Goal: Information Seeking & Learning: Learn about a topic

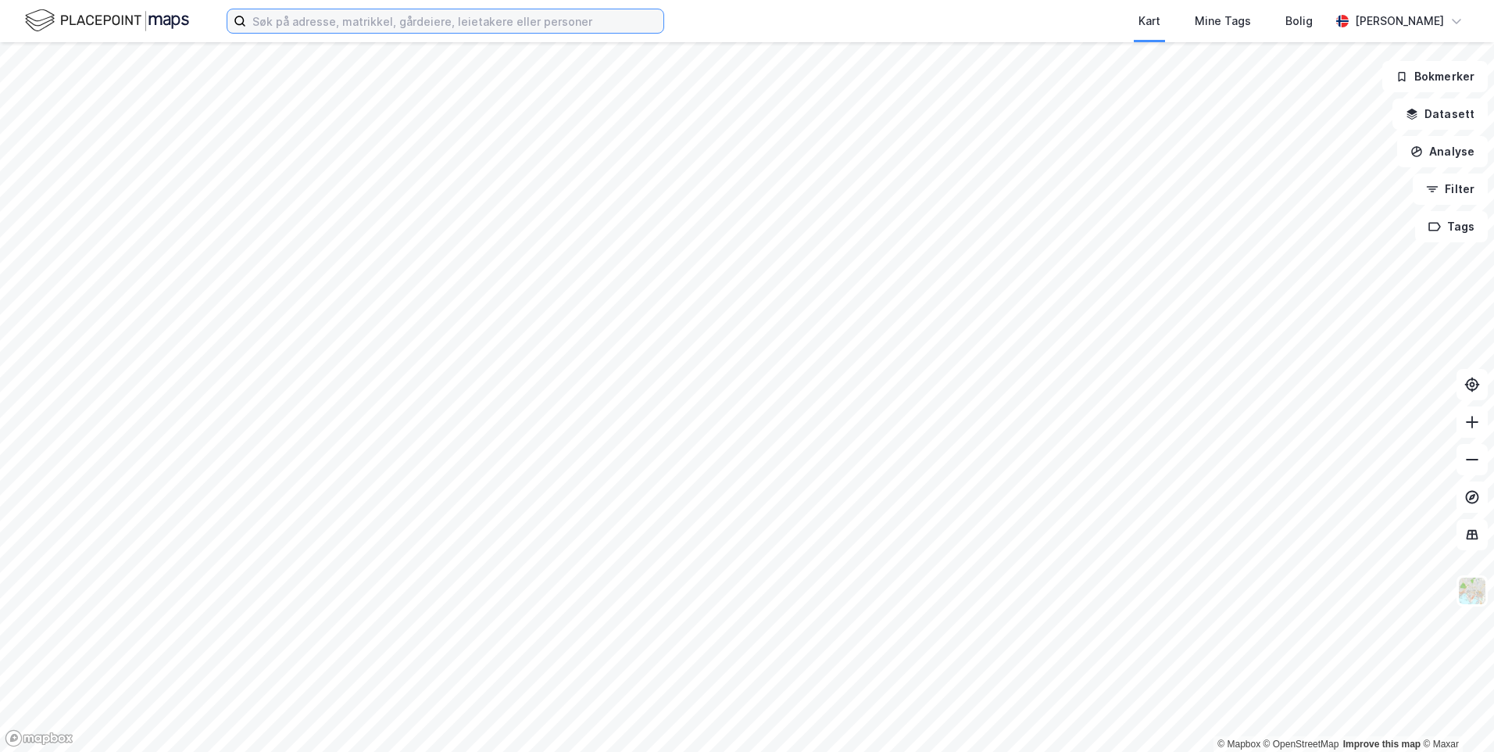
click at [436, 22] on input at bounding box center [454, 20] width 417 height 23
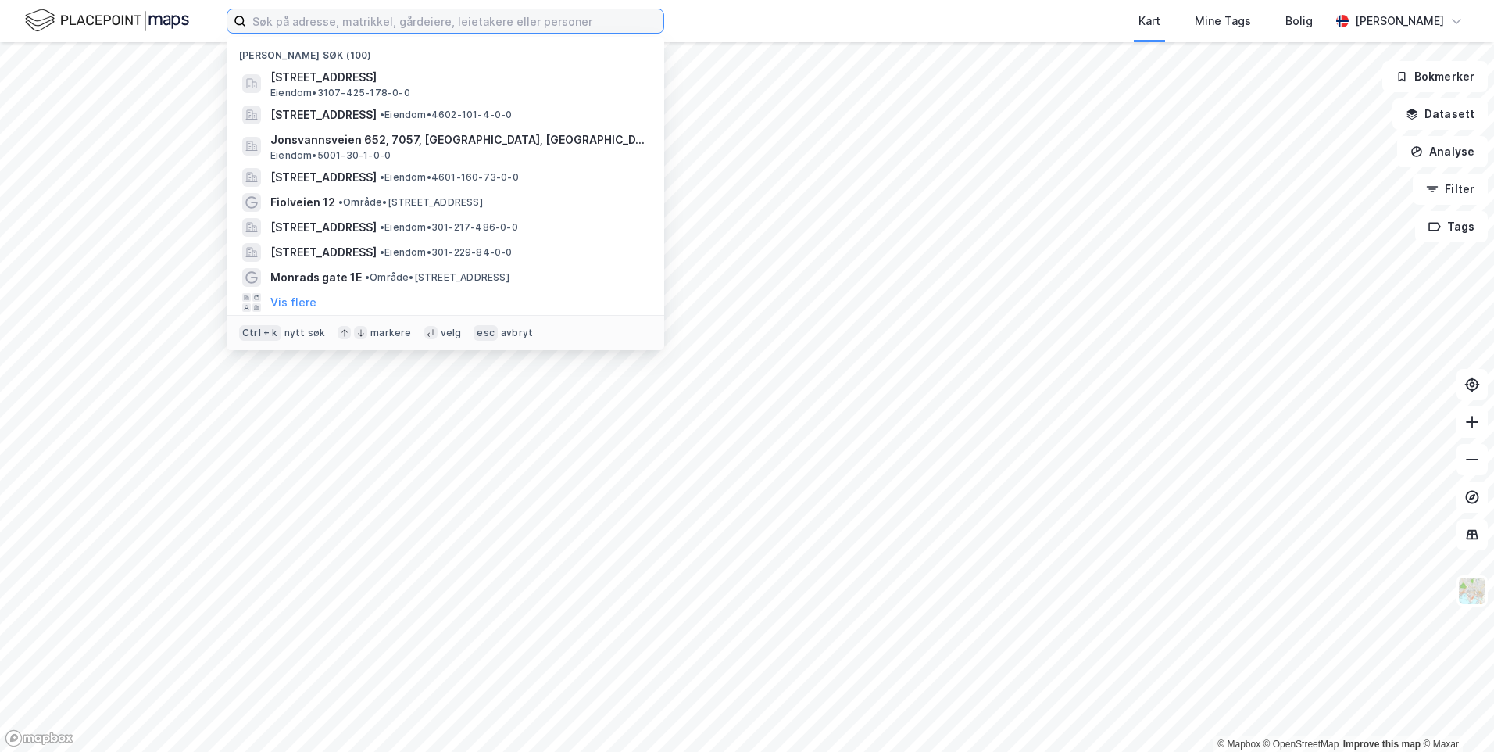
paste input "Økslevegen 48"
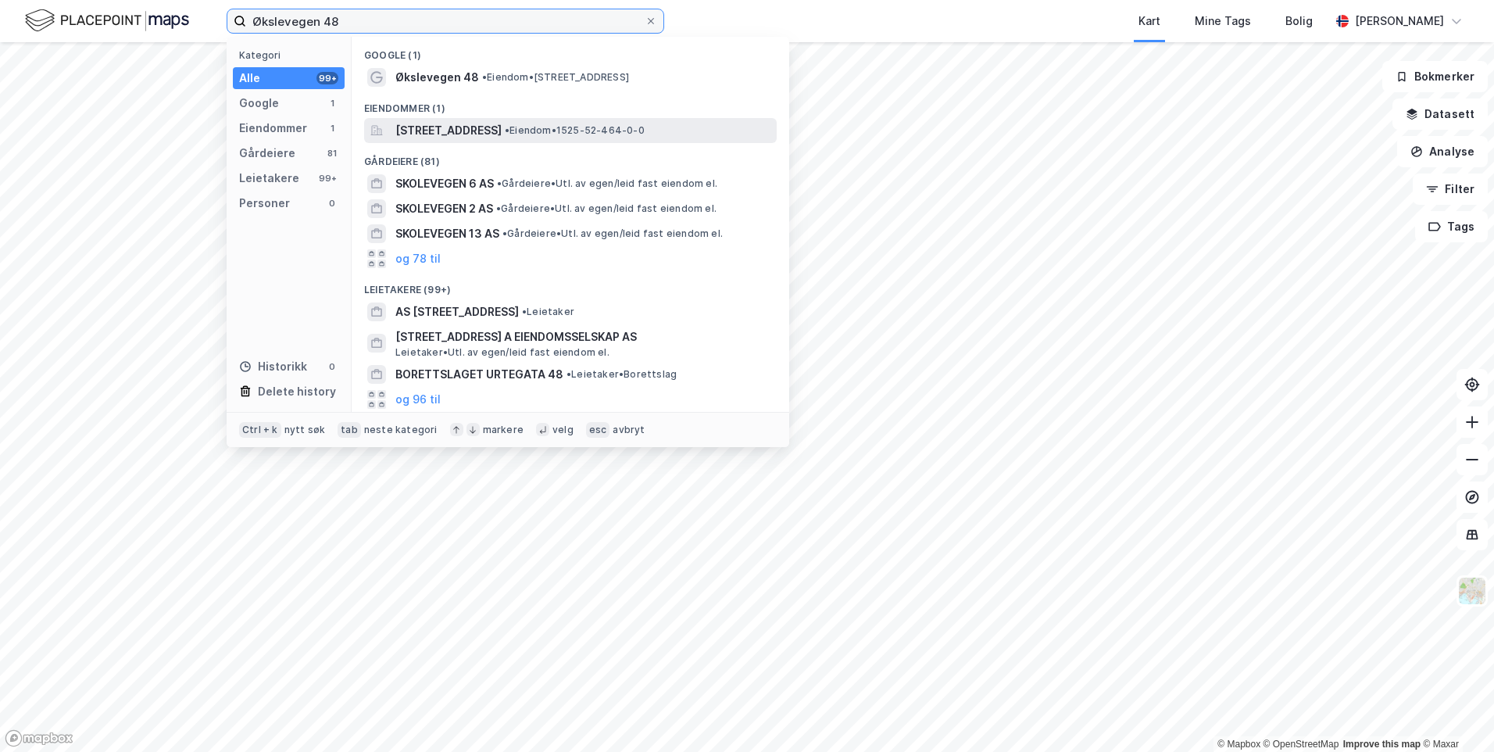
type input "Økslevegen 48"
click at [502, 130] on span "[STREET_ADDRESS]" at bounding box center [448, 130] width 106 height 19
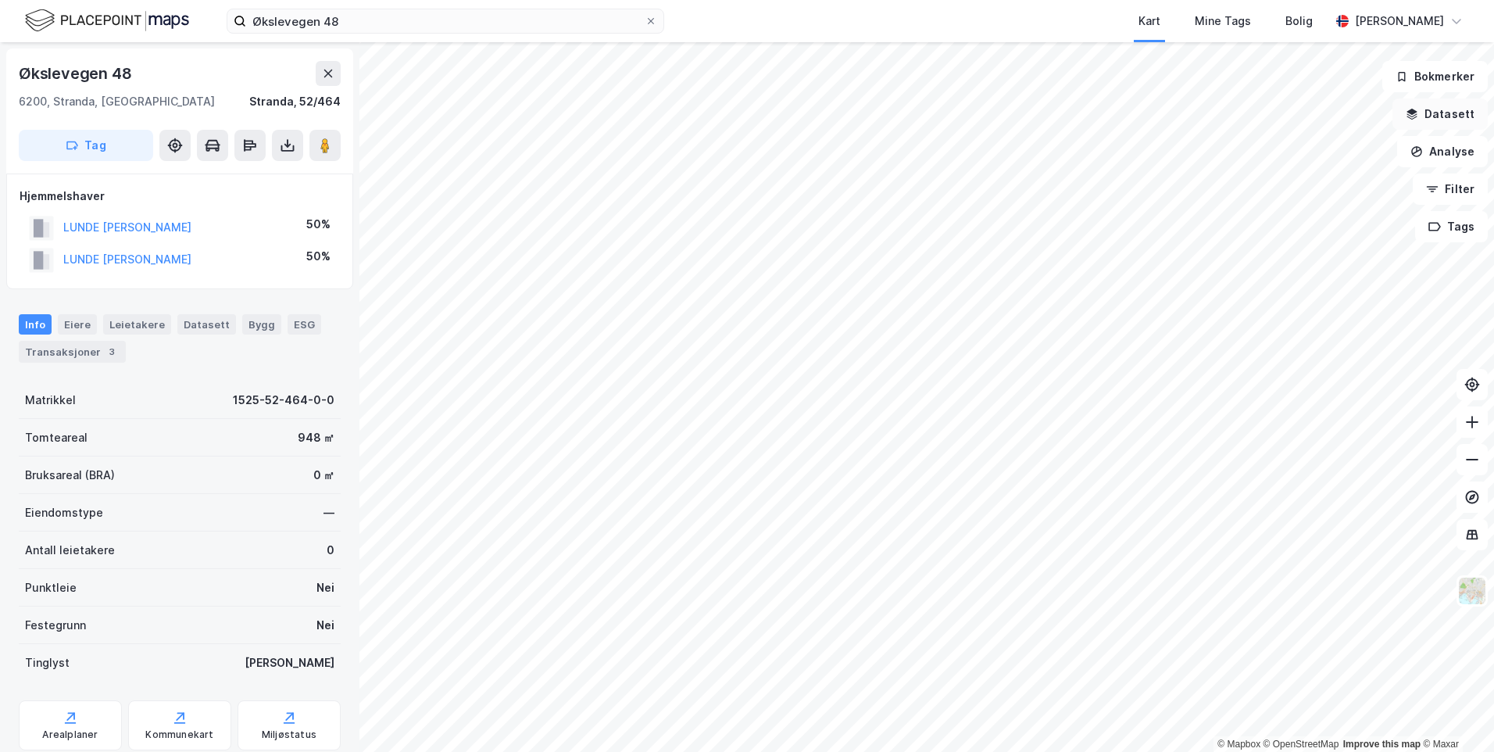
click at [1454, 114] on button "Datasett" at bounding box center [1439, 113] width 95 height 31
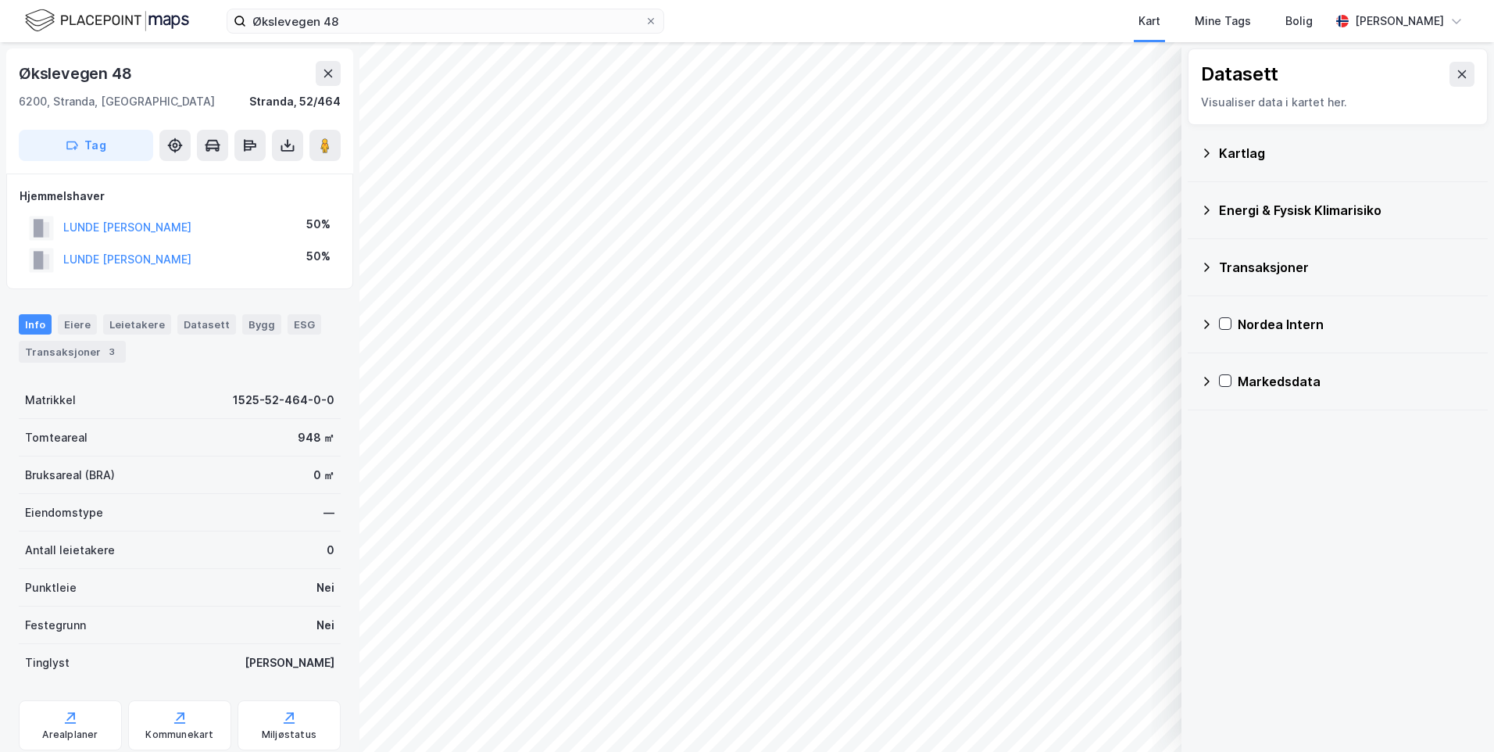
click at [1252, 152] on div "Kartlag" at bounding box center [1347, 153] width 256 height 19
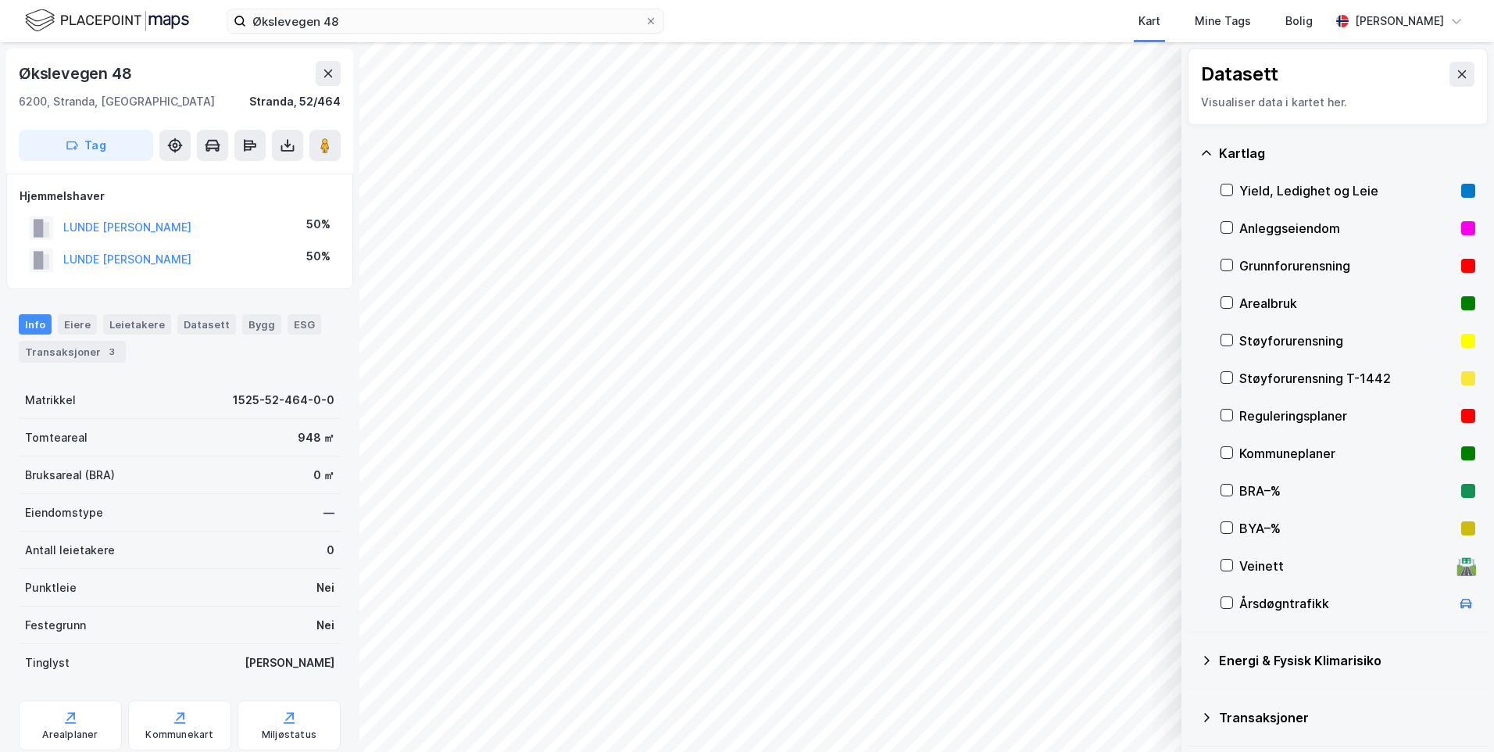
click at [1258, 255] on div "Grunnforurensning" at bounding box center [1348, 266] width 255 height 38
click at [1210, 155] on icon at bounding box center [1206, 153] width 13 height 13
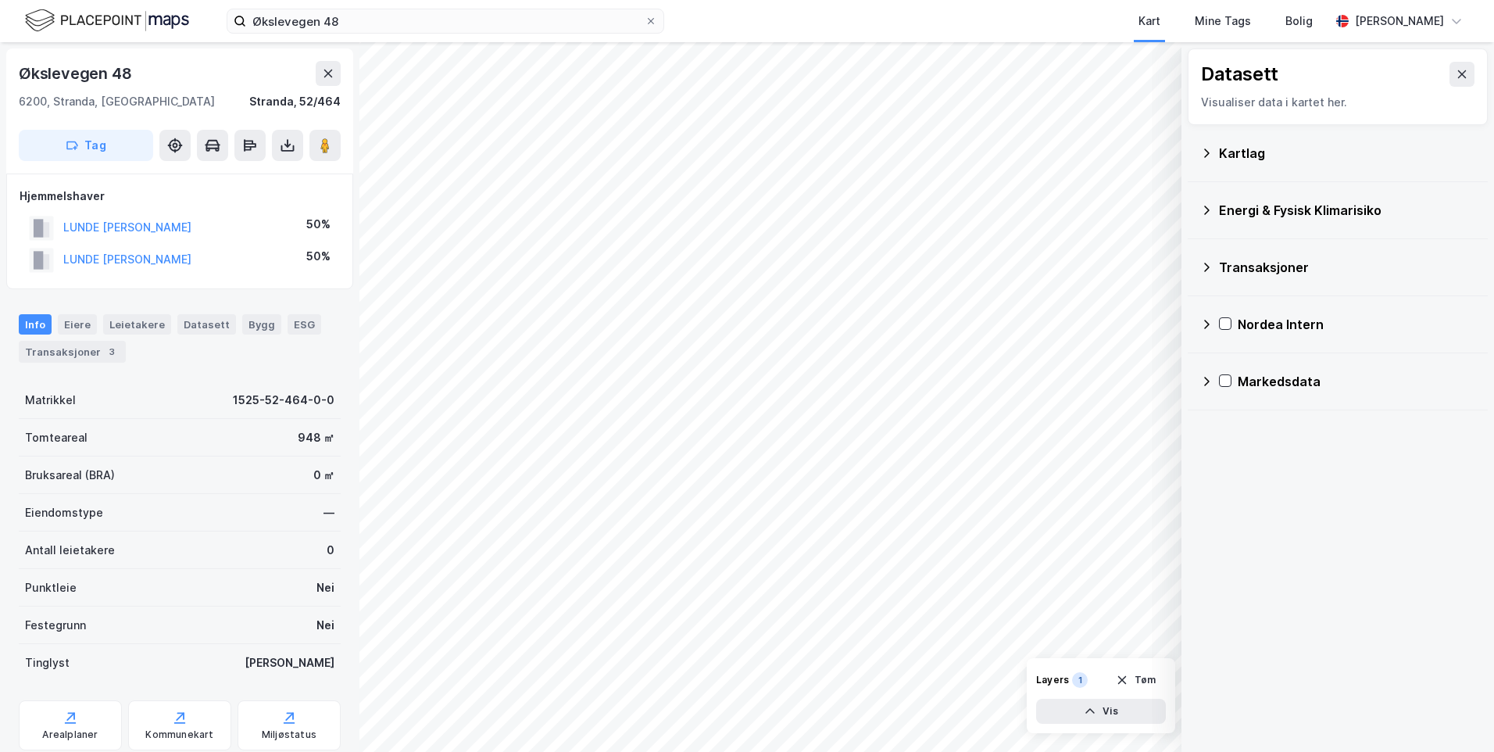
click at [1212, 208] on icon at bounding box center [1206, 210] width 13 height 13
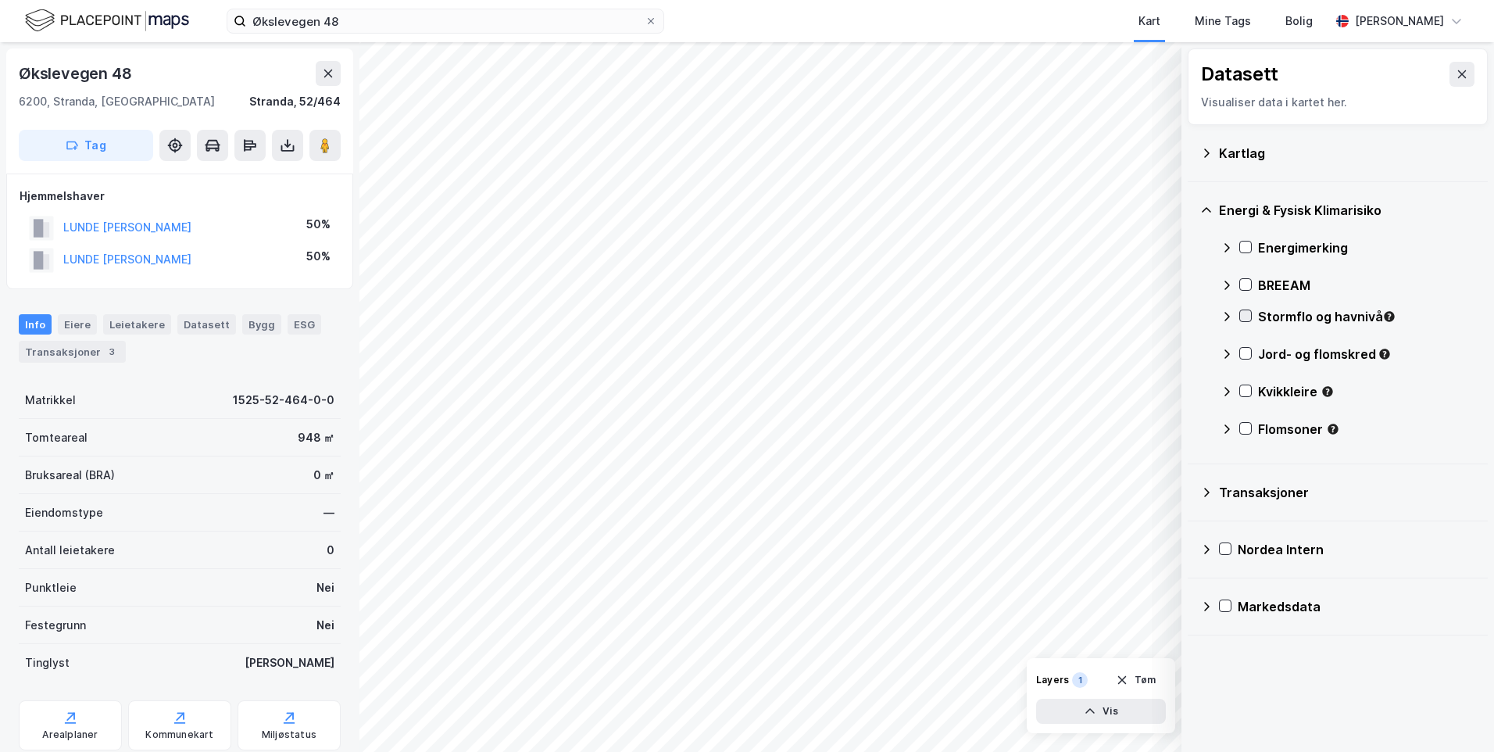
click at [1249, 317] on icon at bounding box center [1245, 315] width 11 height 11
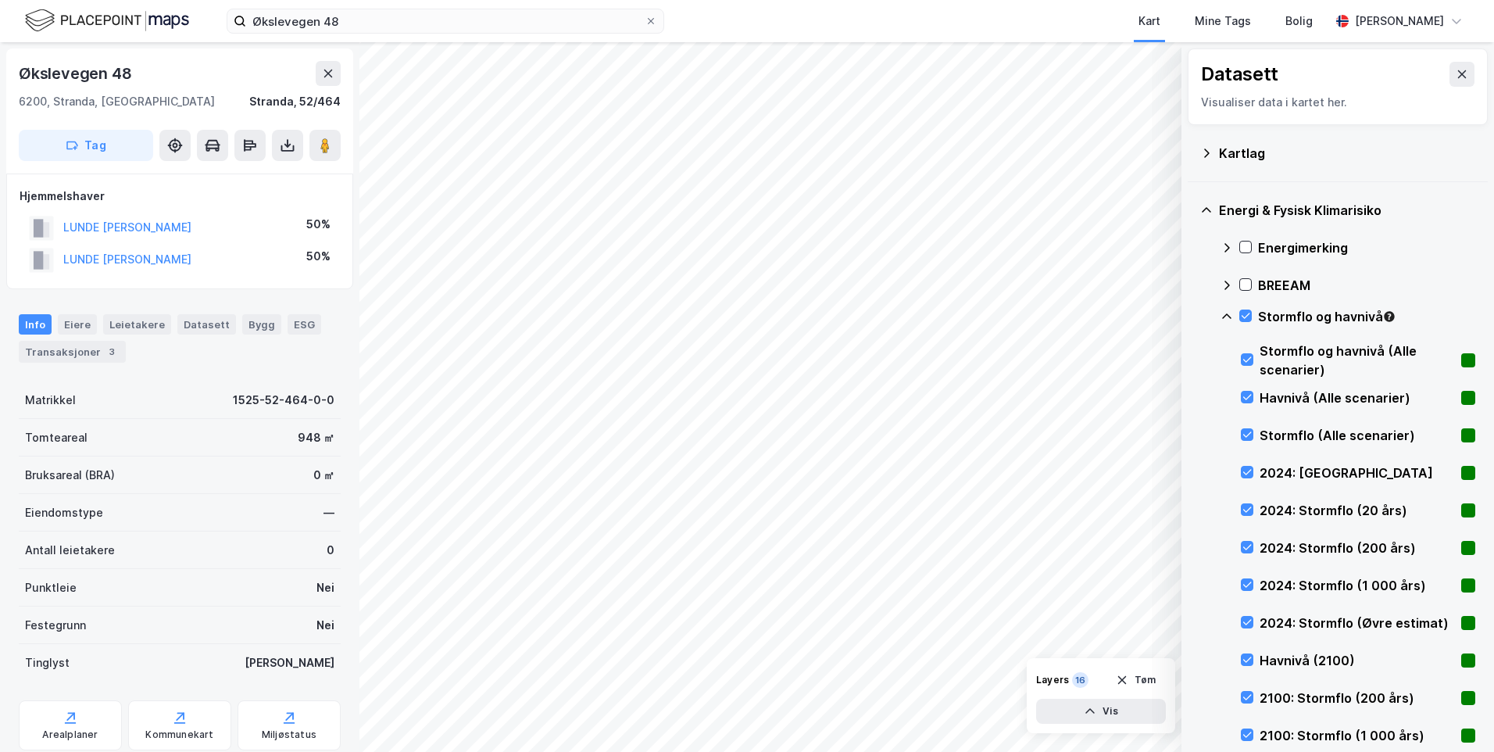
click at [1225, 314] on icon at bounding box center [1227, 316] width 13 height 13
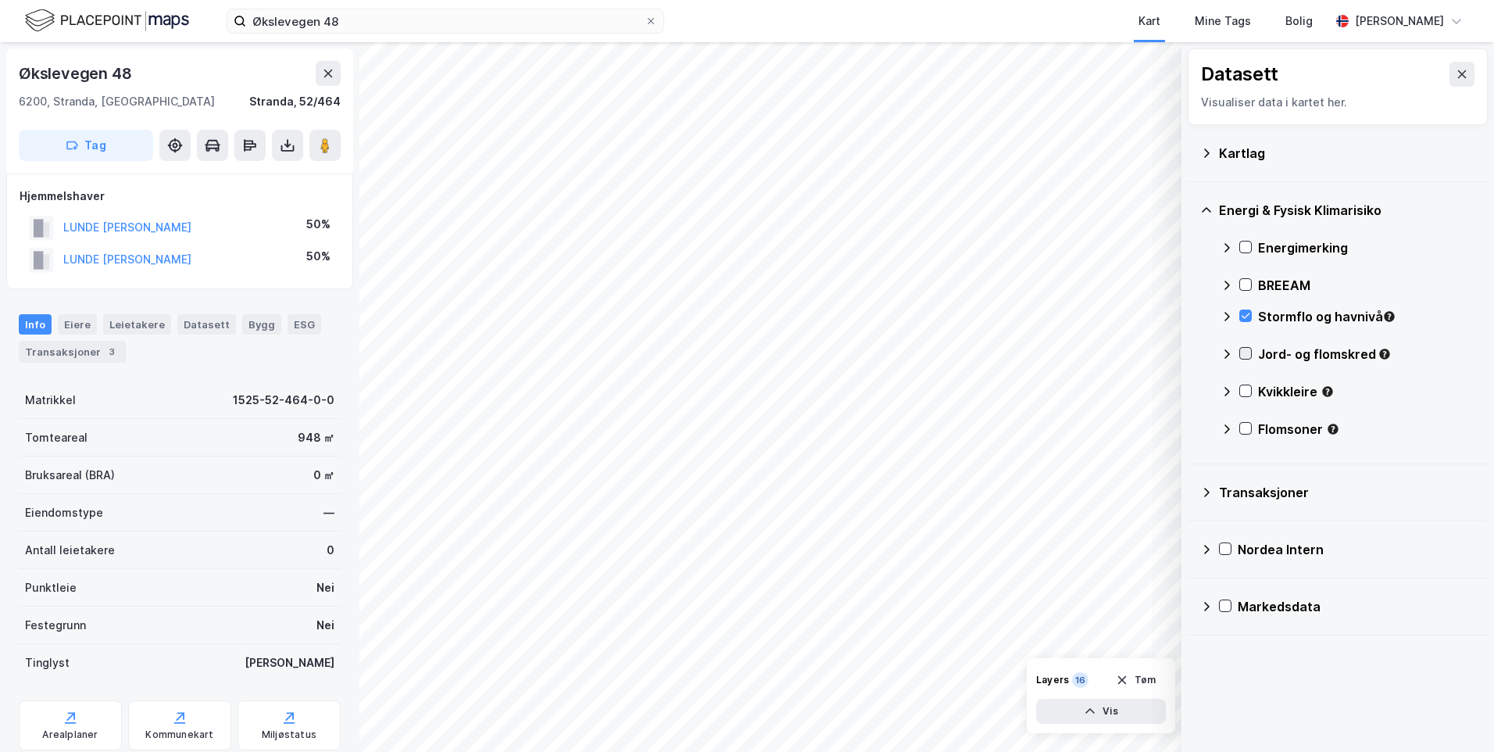
click at [1246, 352] on icon at bounding box center [1245, 353] width 11 height 11
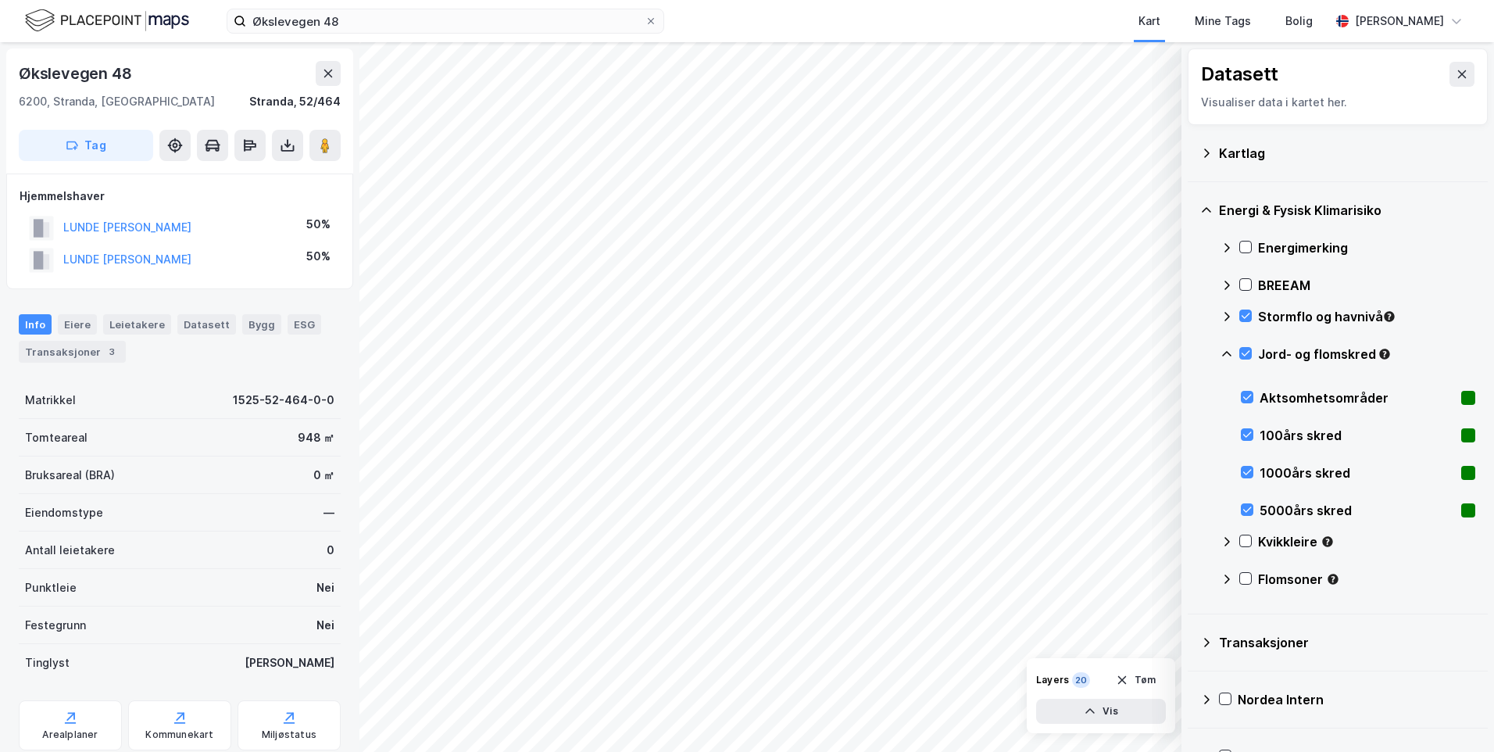
click at [1246, 345] on div "Jord- og flomskred" at bounding box center [1348, 360] width 255 height 38
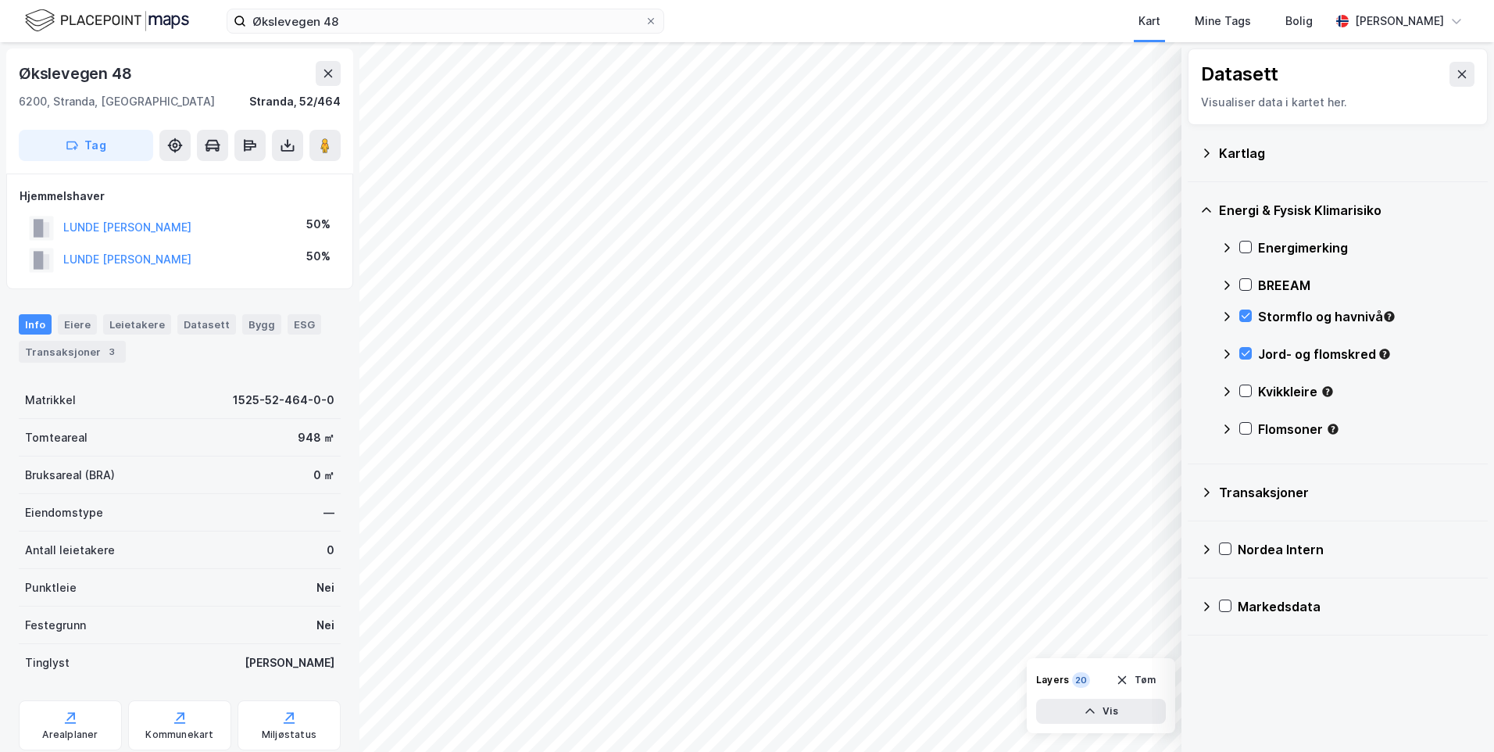
click at [1246, 343] on div "Jord- og flomskred" at bounding box center [1348, 360] width 255 height 38
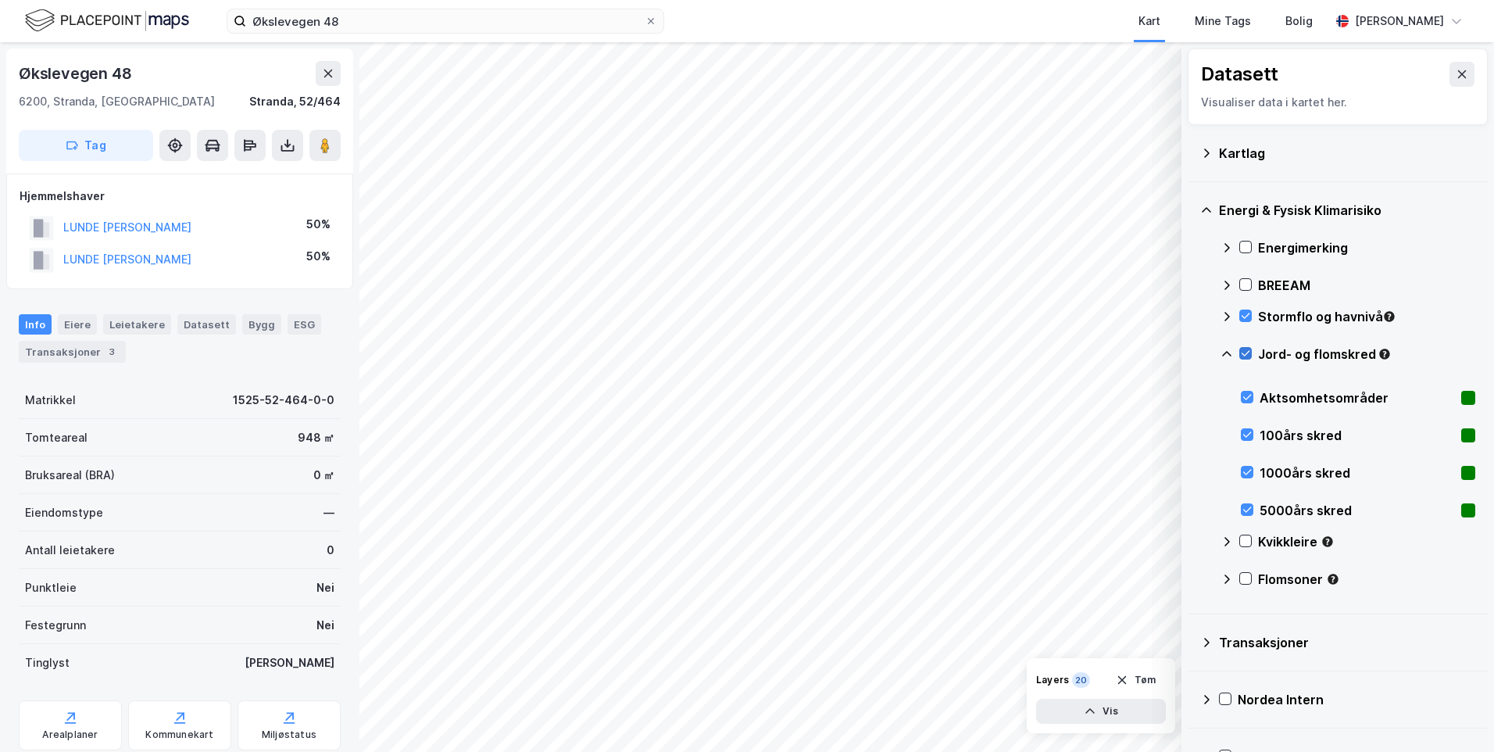
click at [1246, 354] on icon at bounding box center [1245, 353] width 11 height 11
click at [1247, 466] on div at bounding box center [1247, 472] width 13 height 13
click at [1247, 509] on icon at bounding box center [1247, 509] width 11 height 11
click at [1246, 501] on div "5000års skred" at bounding box center [1358, 511] width 234 height 38
click at [1246, 469] on icon at bounding box center [1247, 471] width 11 height 11
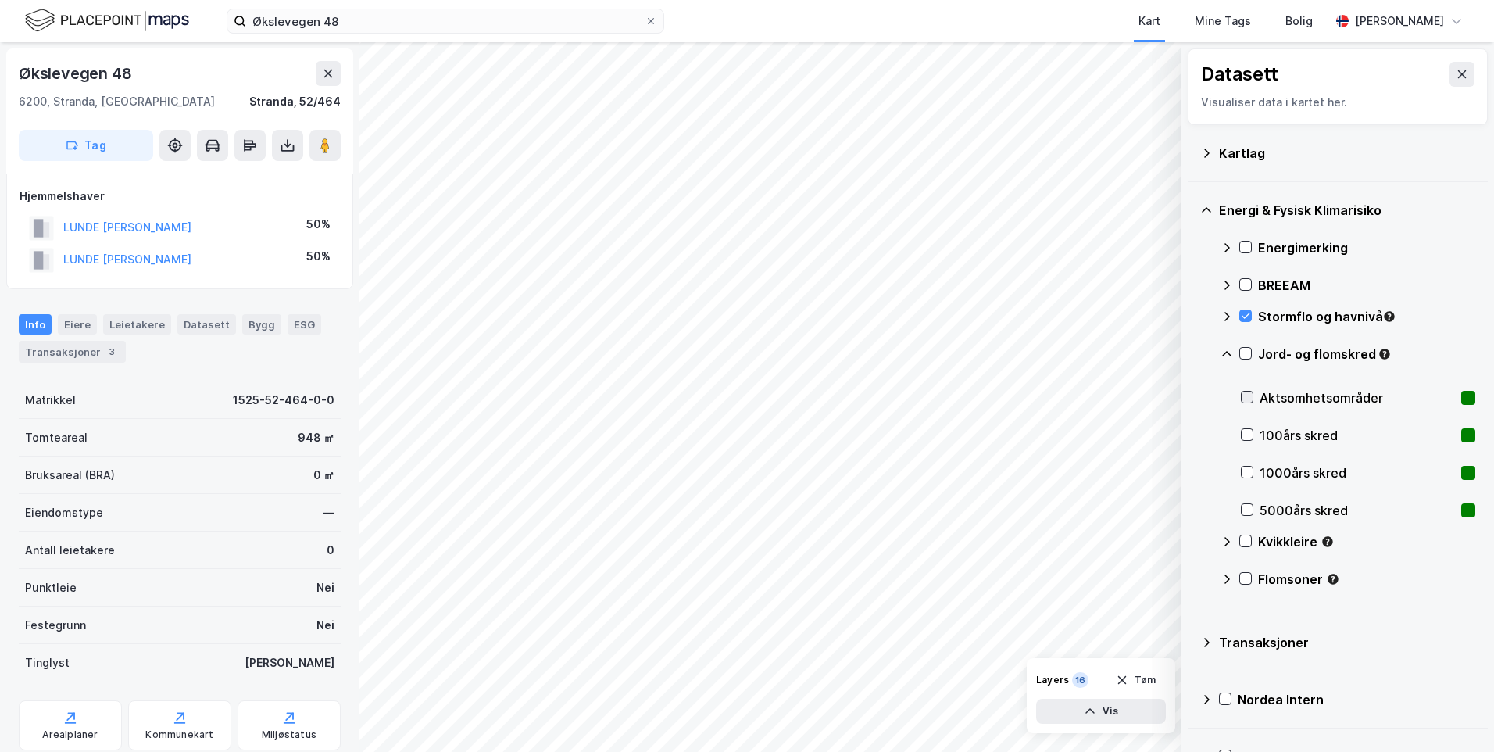
click at [1248, 391] on div at bounding box center [1247, 397] width 13 height 13
click at [1250, 540] on icon at bounding box center [1245, 540] width 11 height 11
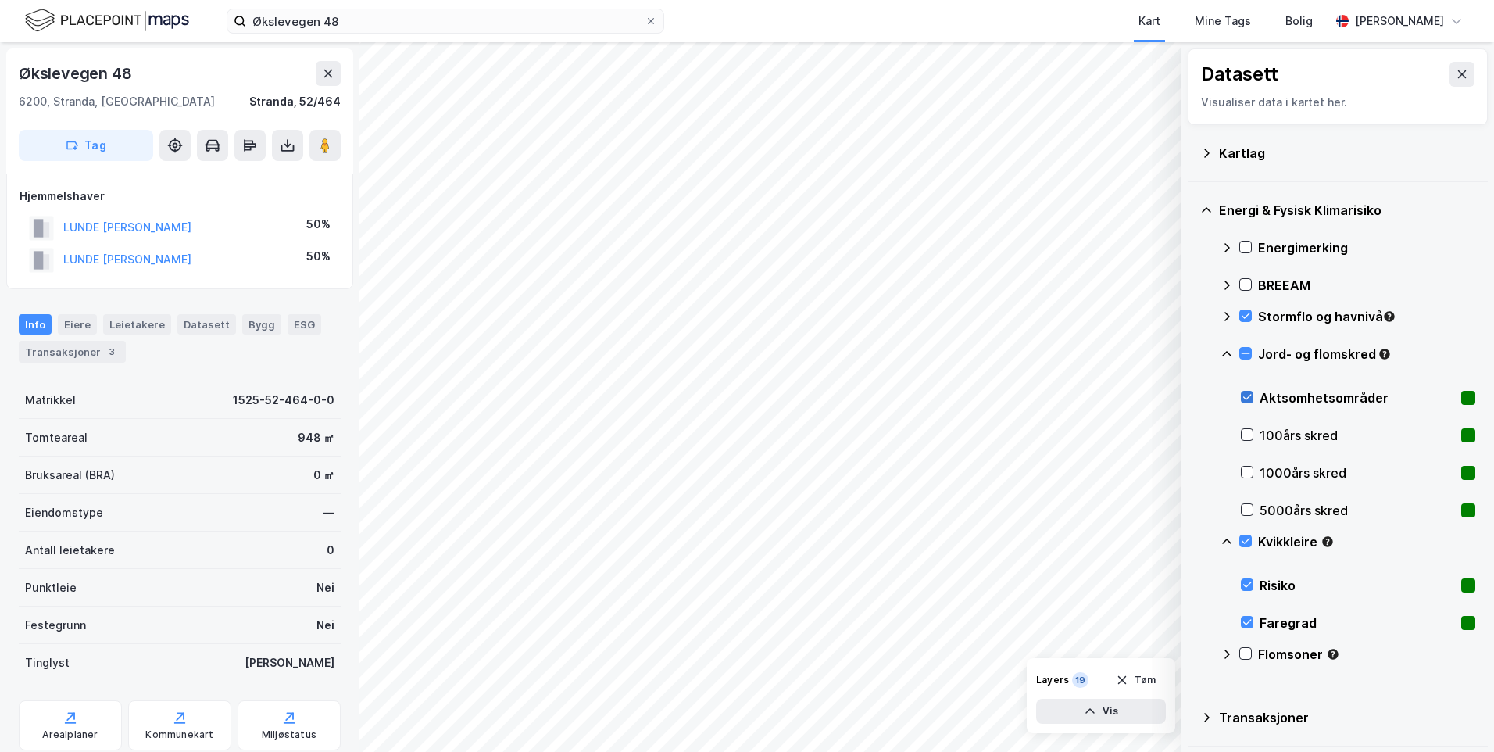
click at [1242, 391] on div at bounding box center [1247, 397] width 13 height 13
click at [1226, 538] on icon at bounding box center [1227, 541] width 13 height 13
click at [1249, 581] on icon at bounding box center [1245, 578] width 11 height 11
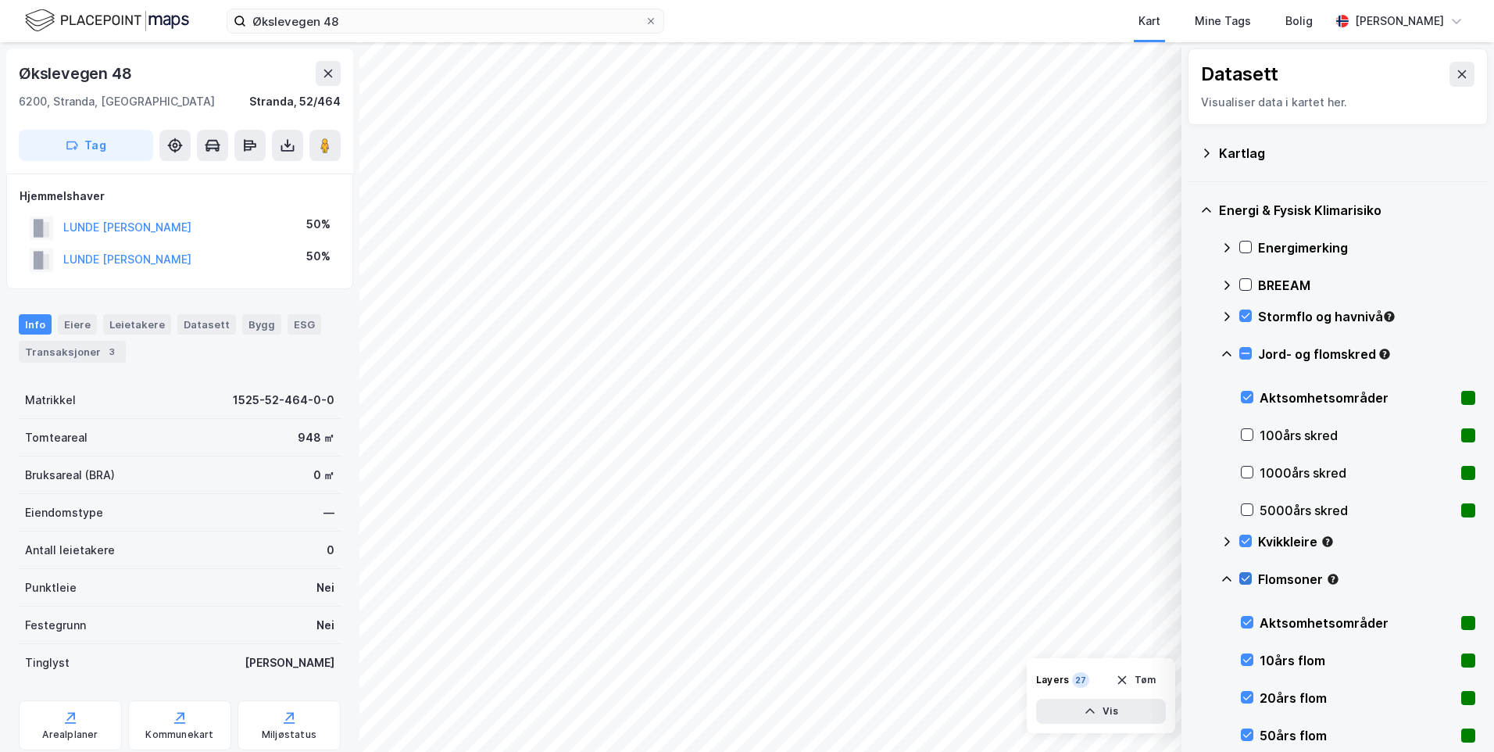
click at [1249, 578] on icon at bounding box center [1245, 578] width 11 height 11
click at [1249, 581] on icon at bounding box center [1245, 578] width 11 height 11
